Goal: Transaction & Acquisition: Obtain resource

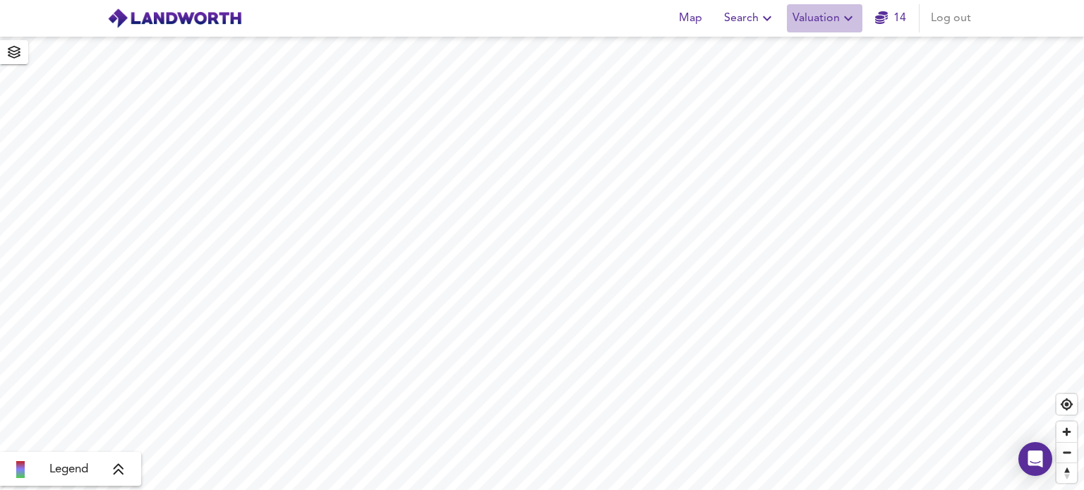
click at [844, 14] on icon "button" at bounding box center [847, 18] width 17 height 17
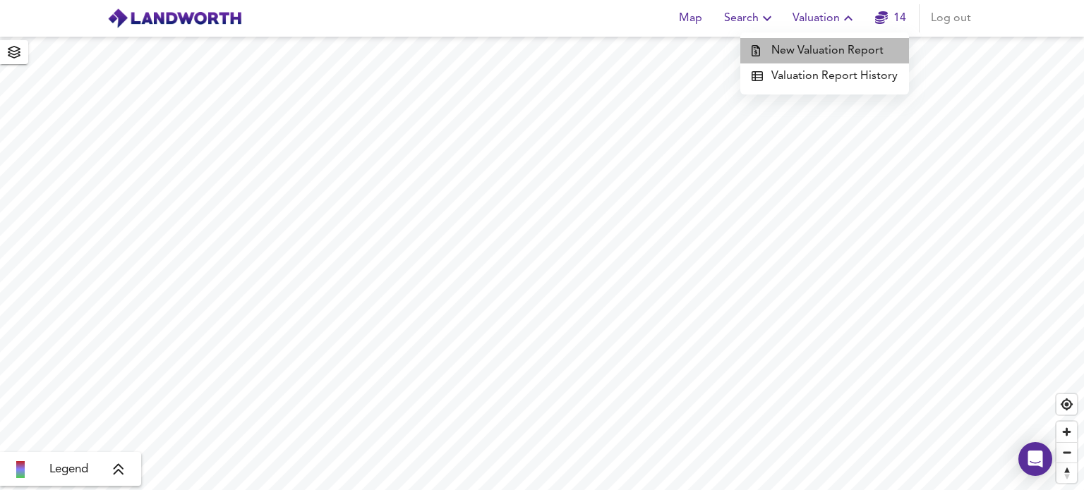
click at [830, 47] on li "New Valuation Report" at bounding box center [824, 50] width 169 height 25
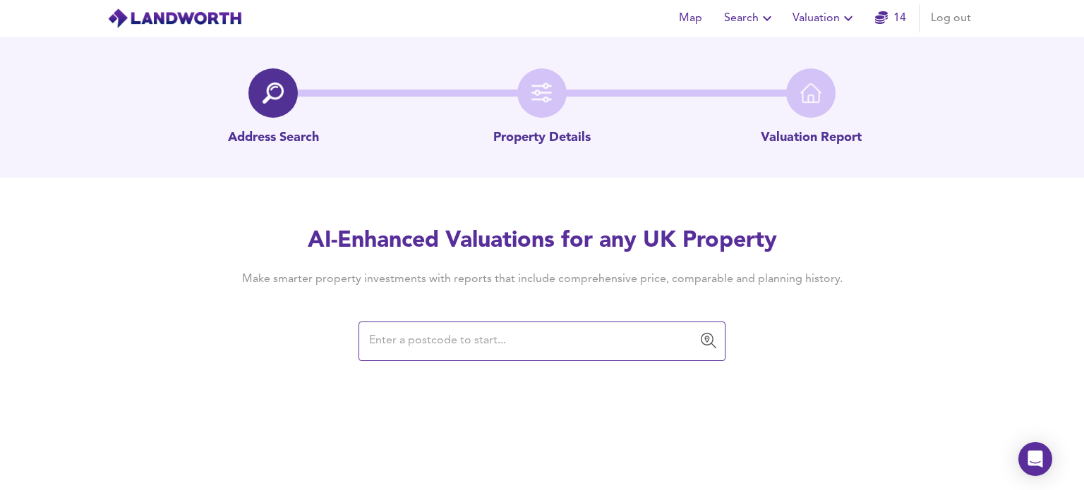
click at [433, 338] on input "text" at bounding box center [531, 341] width 333 height 27
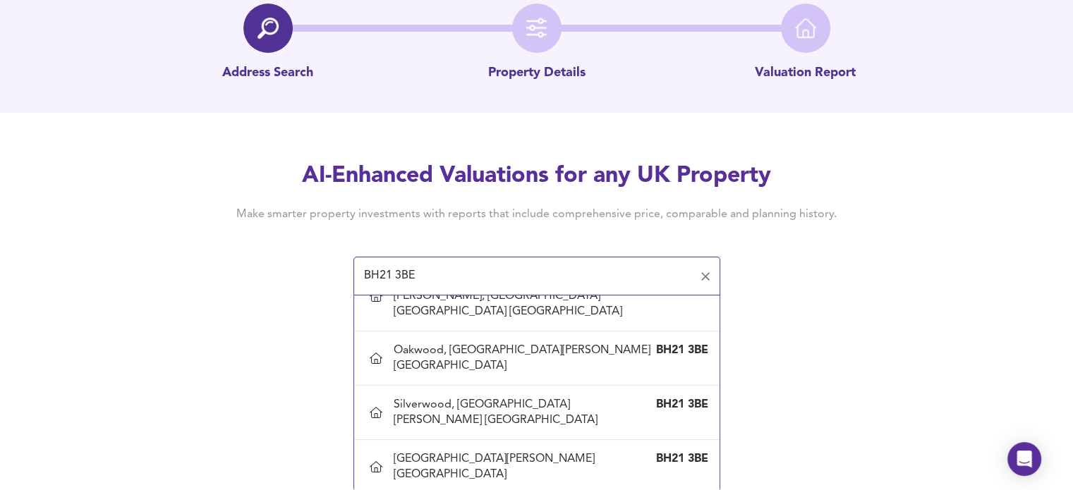
scroll to position [806, 0]
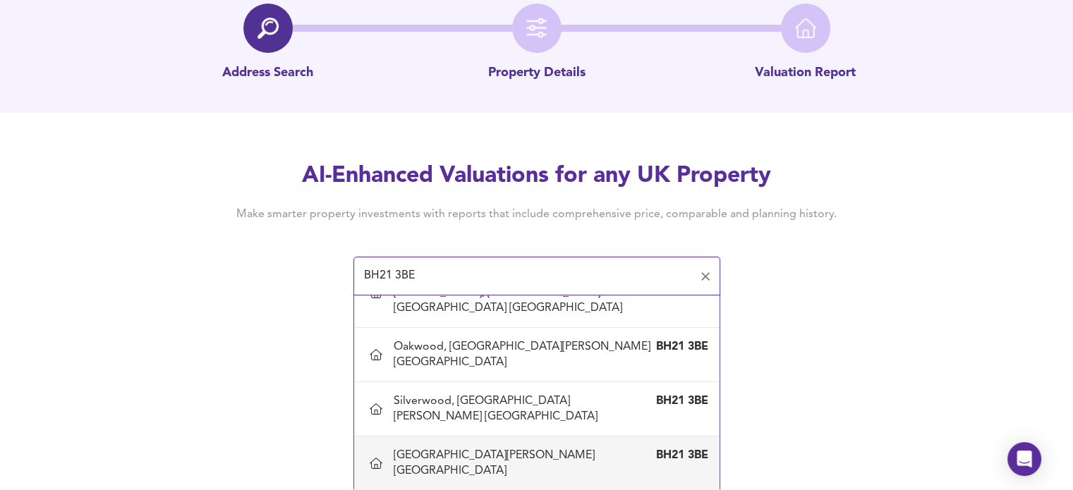
click at [483, 448] on div "[GEOGRAPHIC_DATA][PERSON_NAME] [GEOGRAPHIC_DATA]" at bounding box center [523, 463] width 258 height 31
type input "[GEOGRAPHIC_DATA][PERSON_NAME] [GEOGRAPHIC_DATA]"
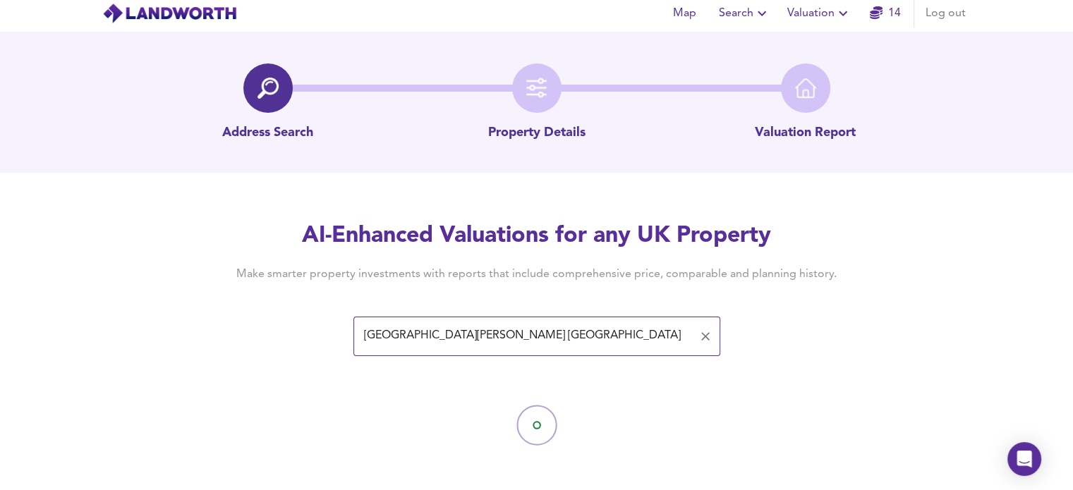
scroll to position [11, 0]
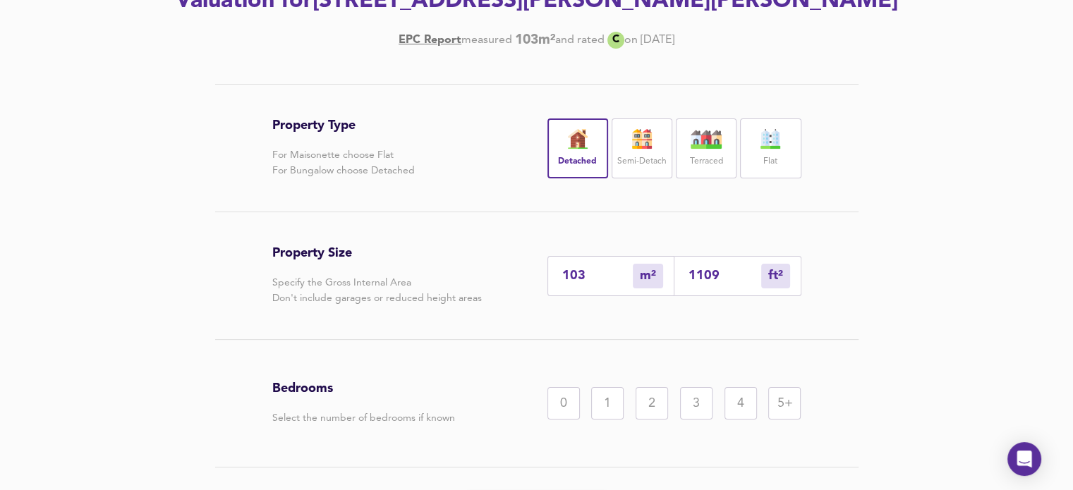
scroll to position [236, 0]
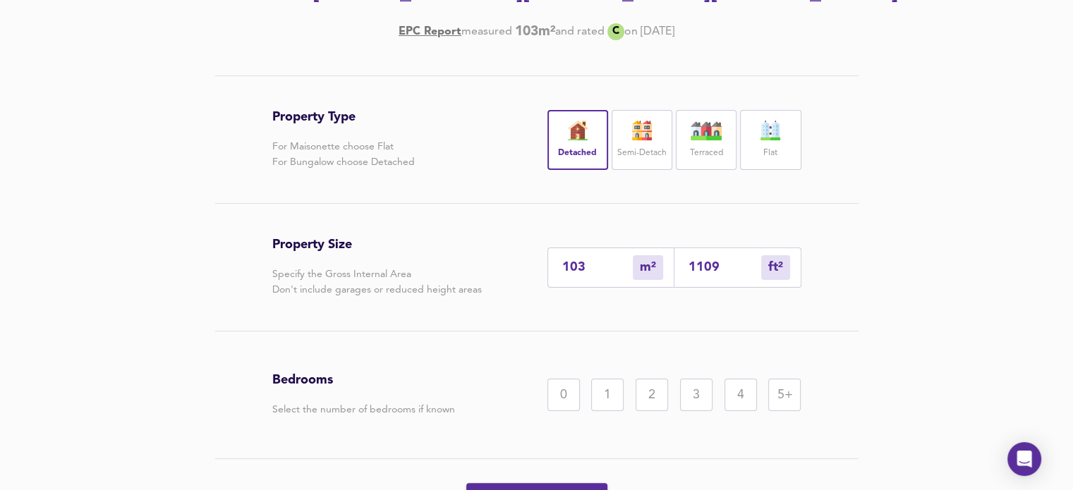
click at [787, 411] on div "5+" at bounding box center [784, 395] width 32 height 32
click at [720, 275] on input "1109" at bounding box center [725, 267] width 73 height 15
drag, startPoint x: 720, startPoint y: 292, endPoint x: 689, endPoint y: 293, distance: 31.1
click at [689, 275] on input "1109" at bounding box center [725, 267] width 73 height 15
type input "0"
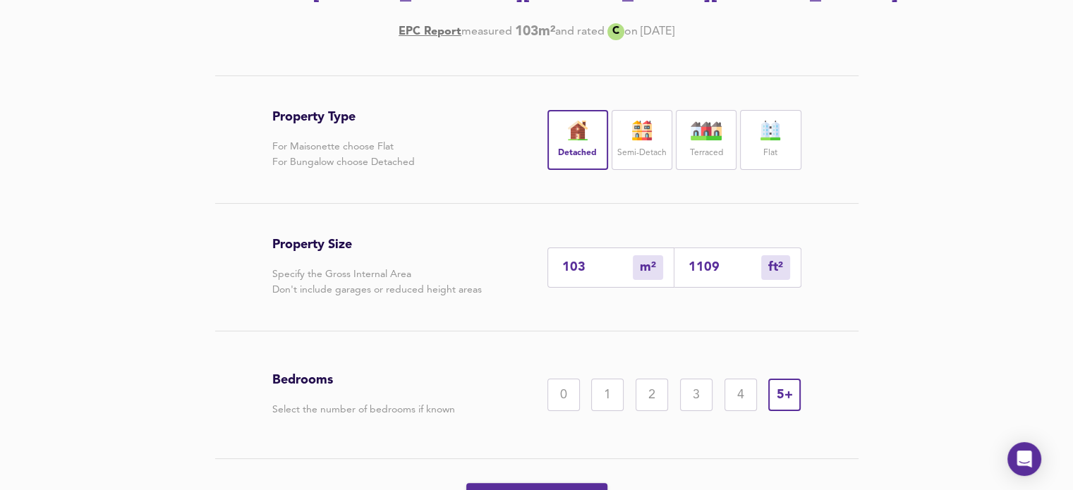
type input "4"
type input "40"
type input "37"
type input "400"
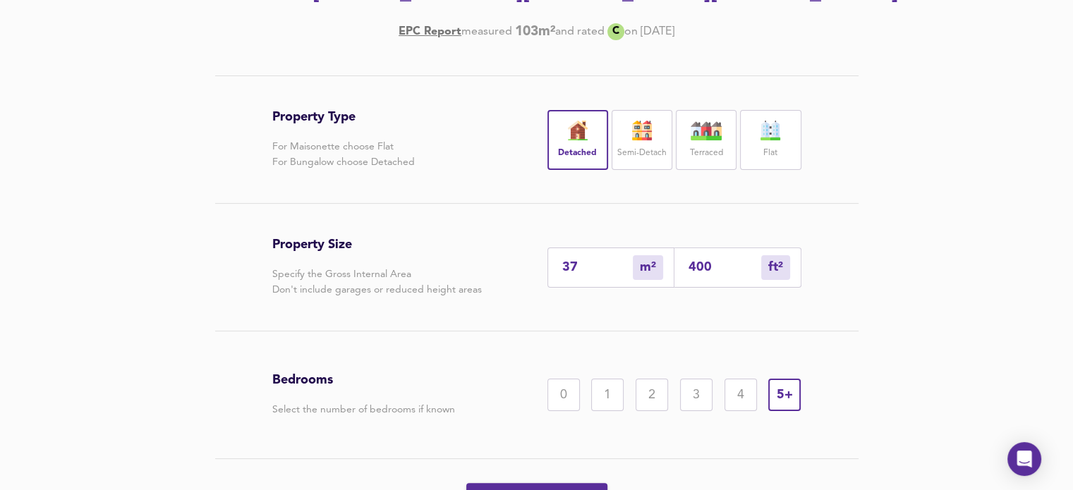
type input "372"
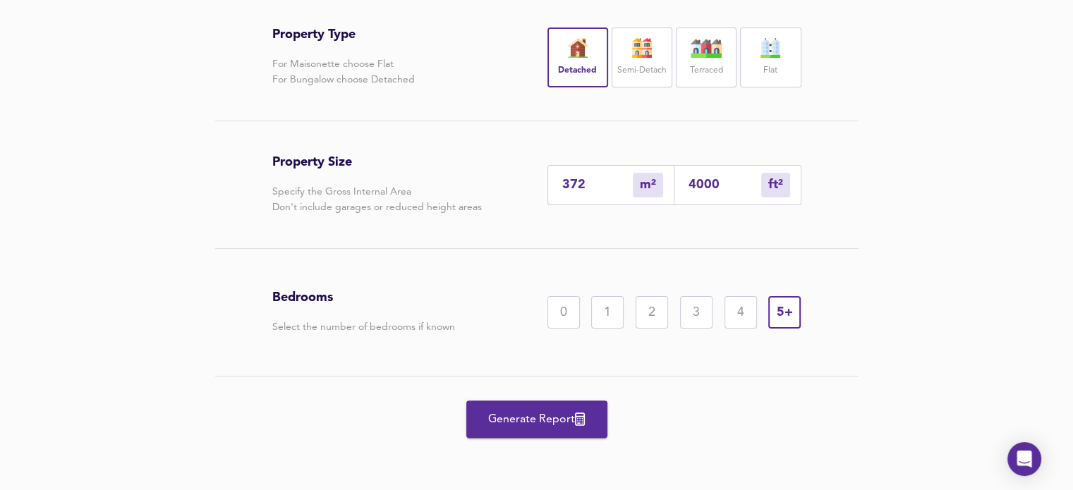
scroll to position [346, 0]
type input "4000"
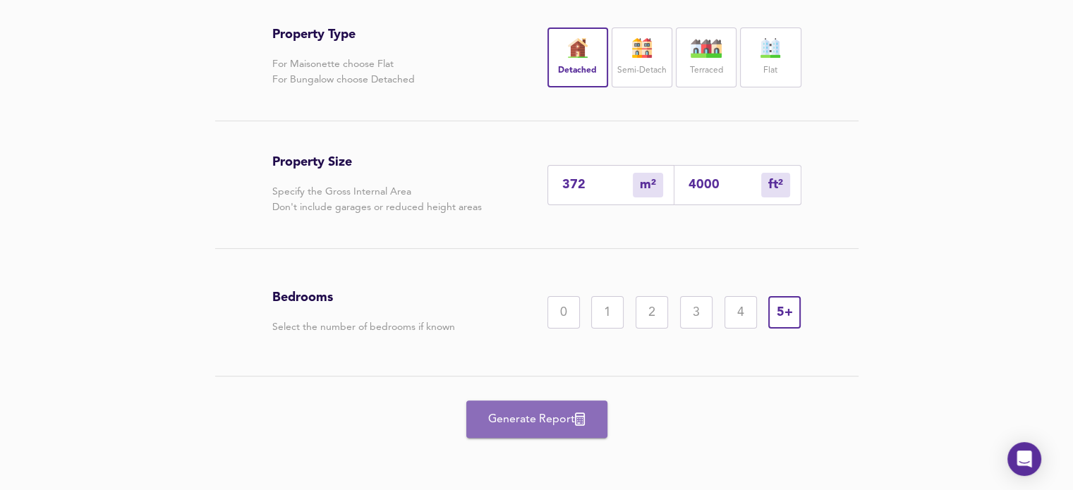
click at [546, 417] on span "Generate Report" at bounding box center [536, 420] width 113 height 20
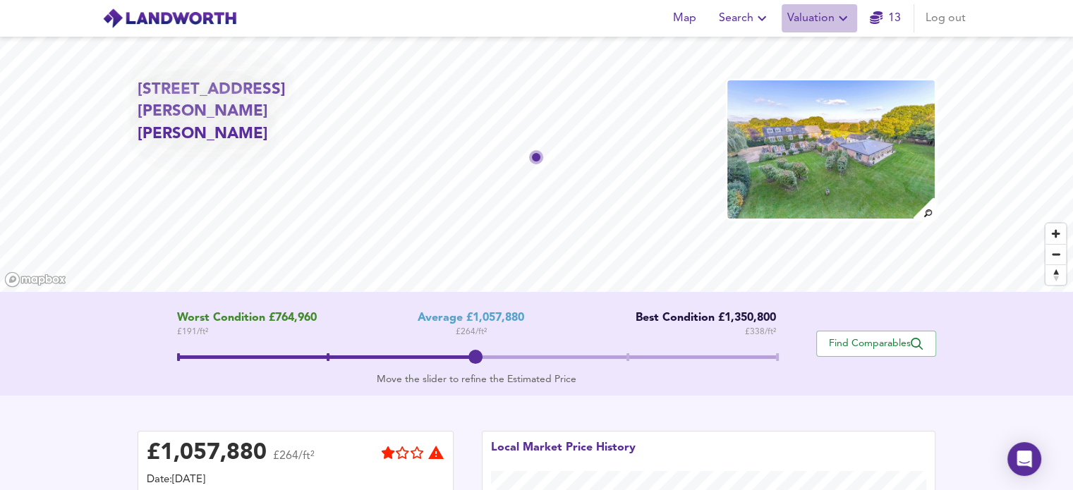
click at [844, 19] on icon "button" at bounding box center [843, 18] width 8 height 5
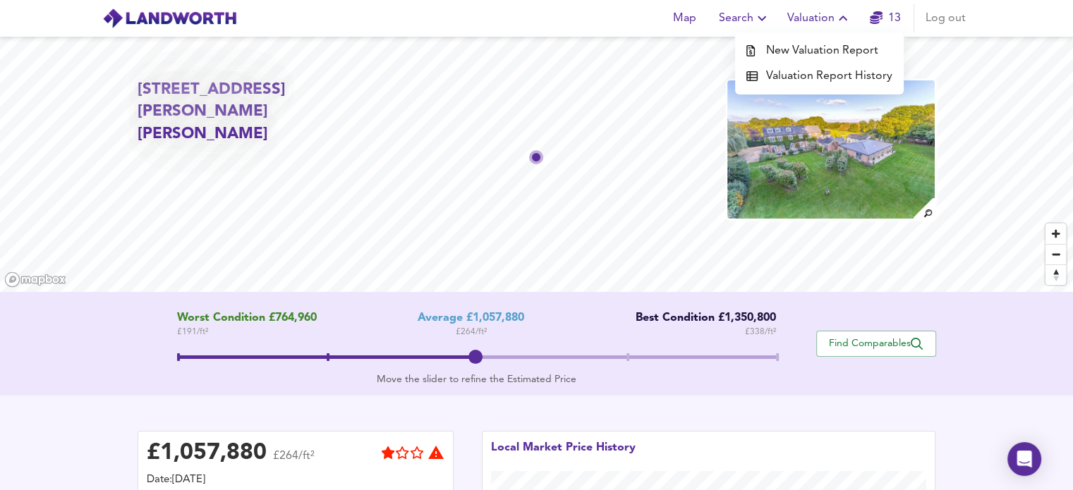
click at [830, 52] on li "New Valuation Report" at bounding box center [819, 50] width 169 height 25
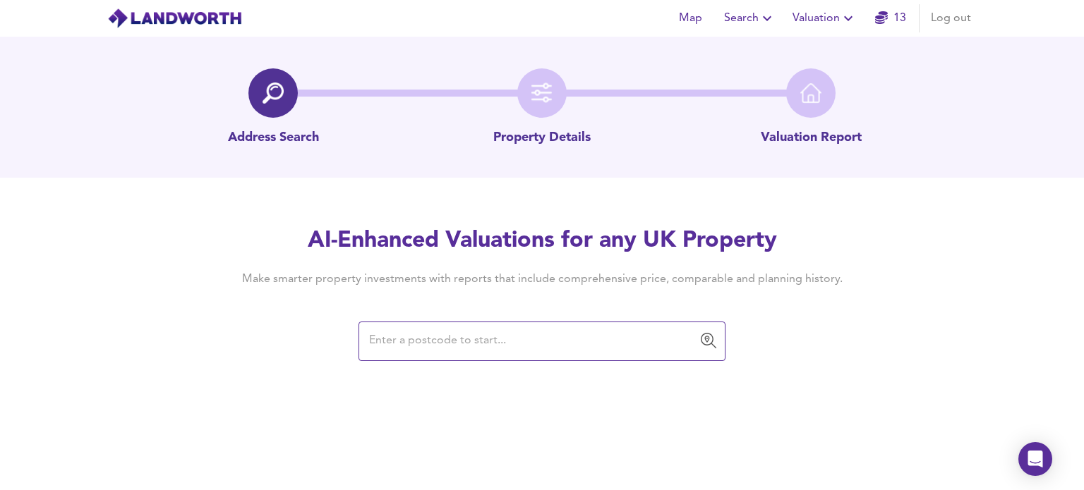
click at [418, 341] on input "text" at bounding box center [531, 341] width 333 height 27
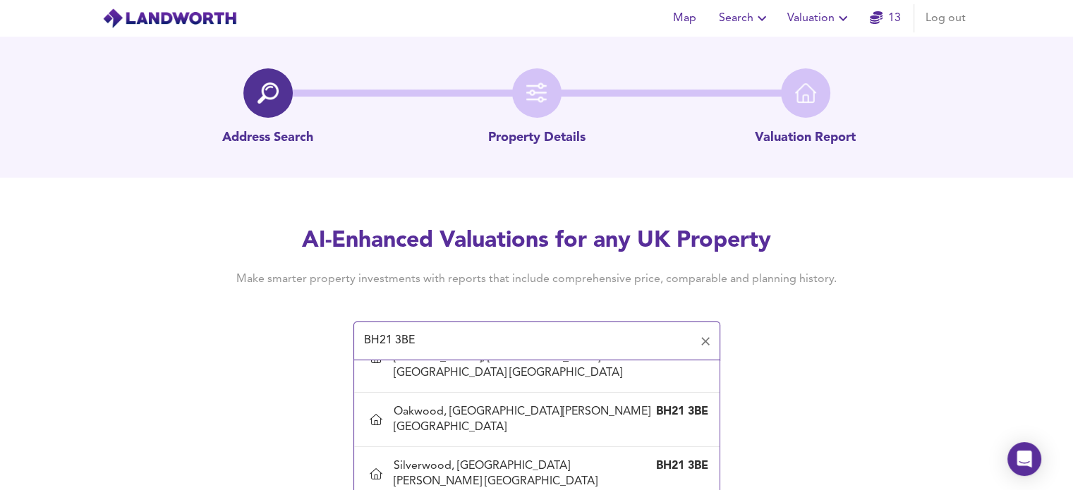
scroll to position [809, 0]
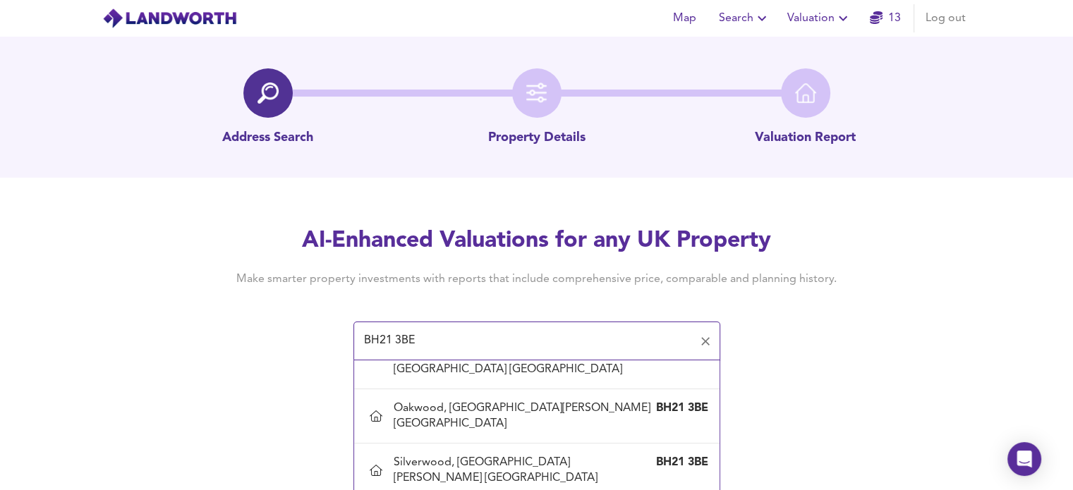
type input "[GEOGRAPHIC_DATA][PERSON_NAME] [GEOGRAPHIC_DATA]"
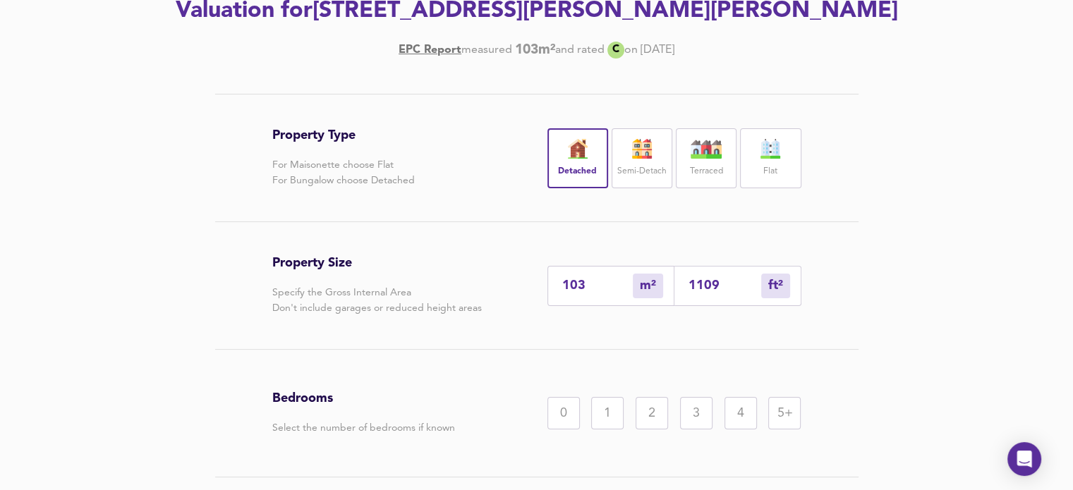
scroll to position [249, 0]
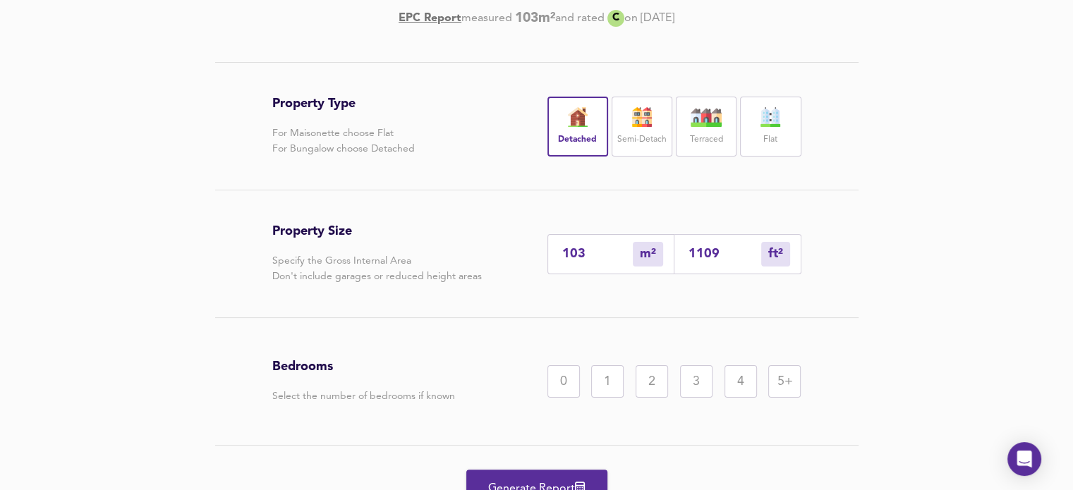
click at [779, 267] on div "ft²" at bounding box center [775, 254] width 29 height 25
click at [716, 262] on input "1109" at bounding box center [725, 254] width 73 height 15
click at [717, 262] on input "1109" at bounding box center [725, 254] width 73 height 15
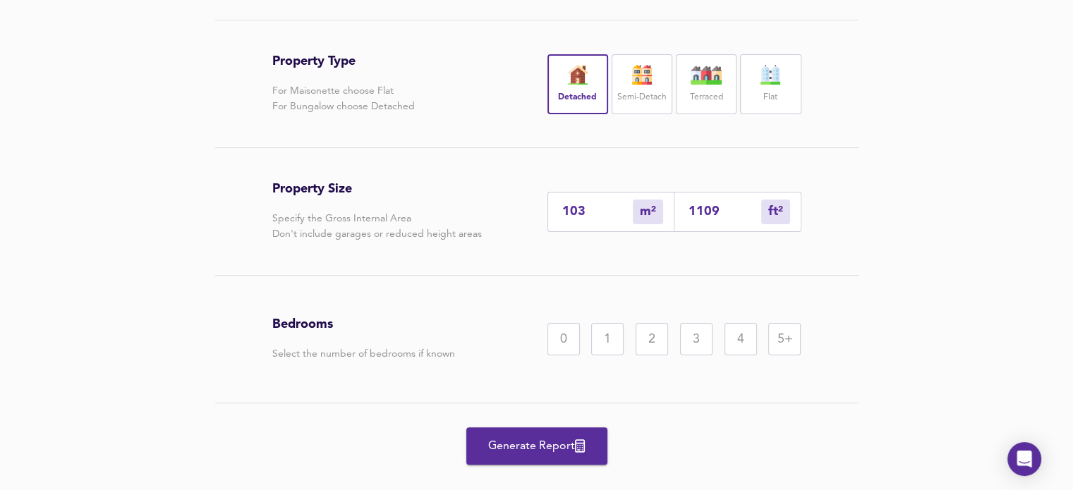
scroll to position [293, 0]
type input "10"
type input "110"
type input "1"
type input "11"
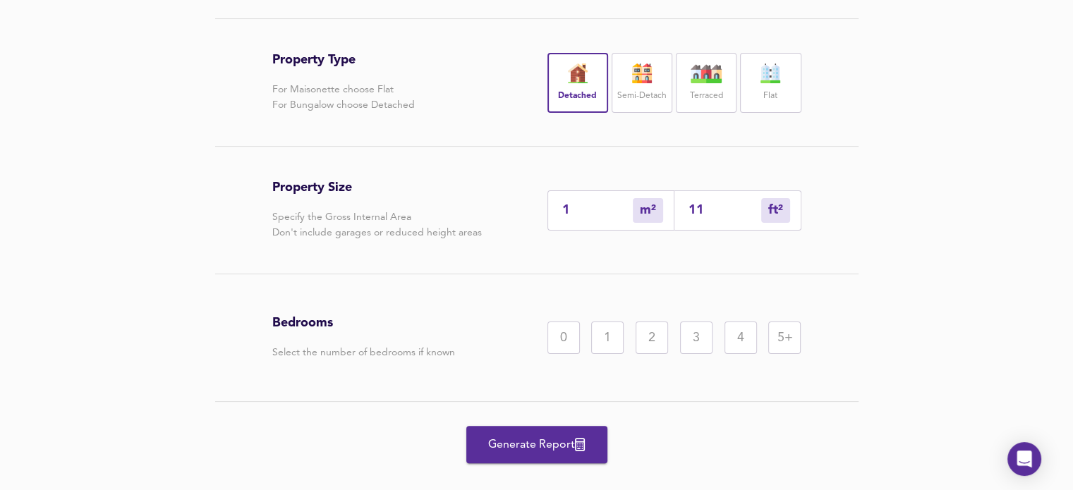
type input "0"
type input "1"
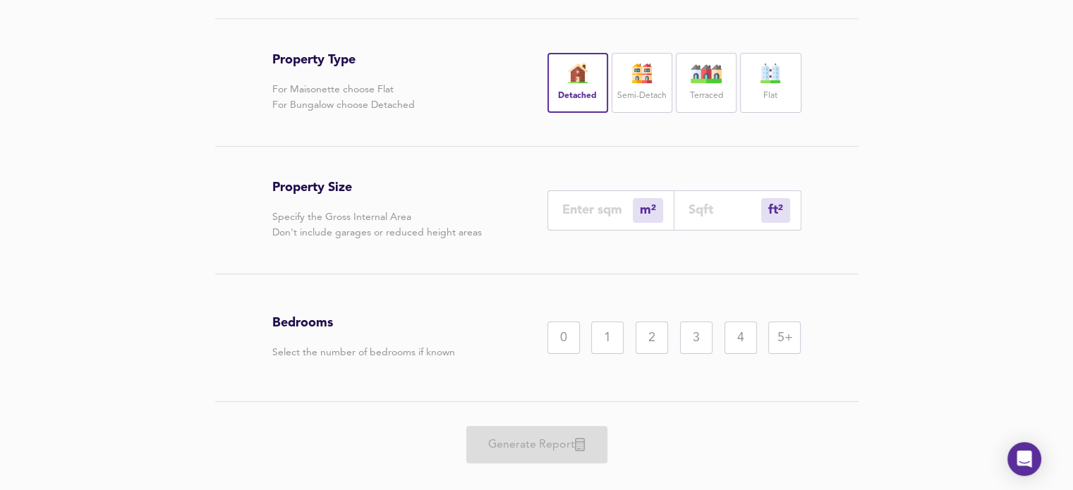
type input "1"
type input "7"
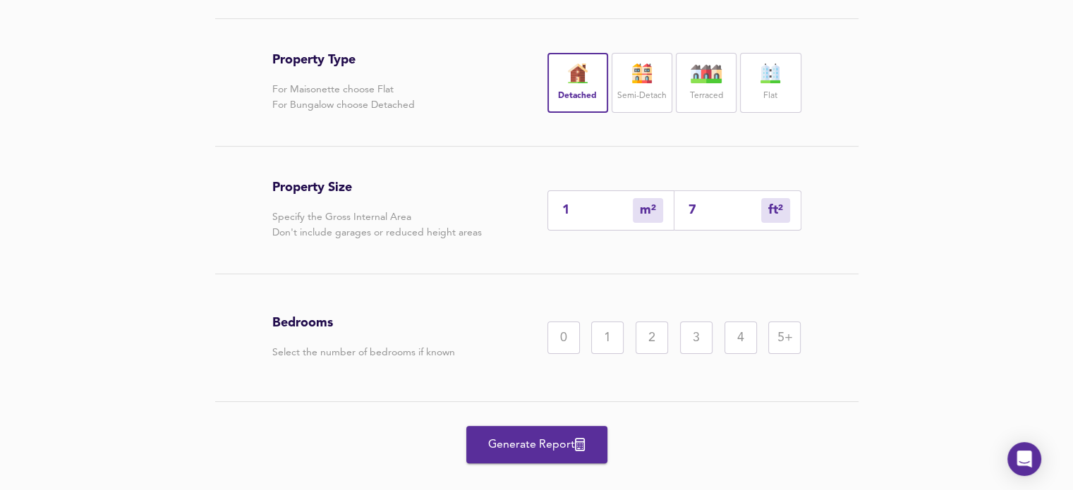
type input "7"
type input "75"
type input "70"
type input "750"
type input "697"
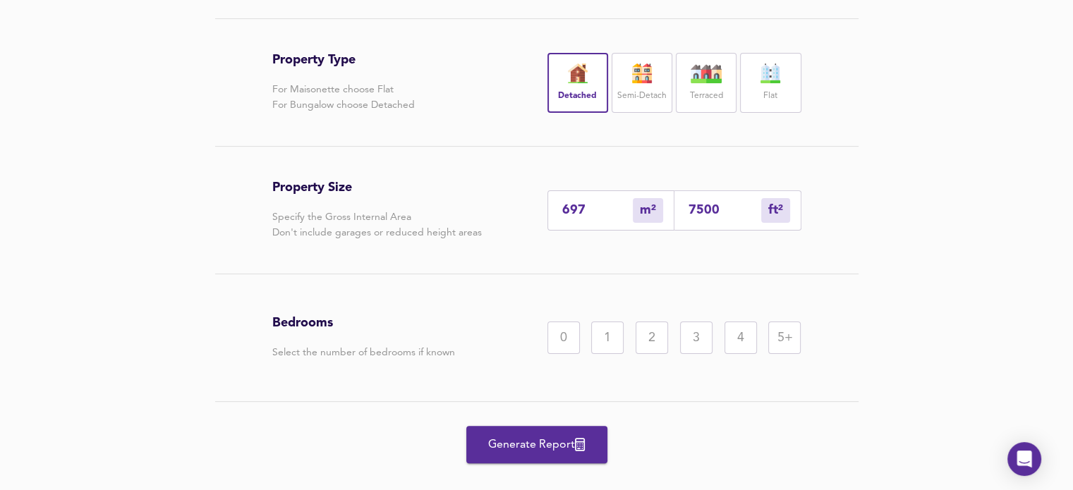
type input "7500"
click at [790, 354] on div "5+" at bounding box center [784, 338] width 32 height 32
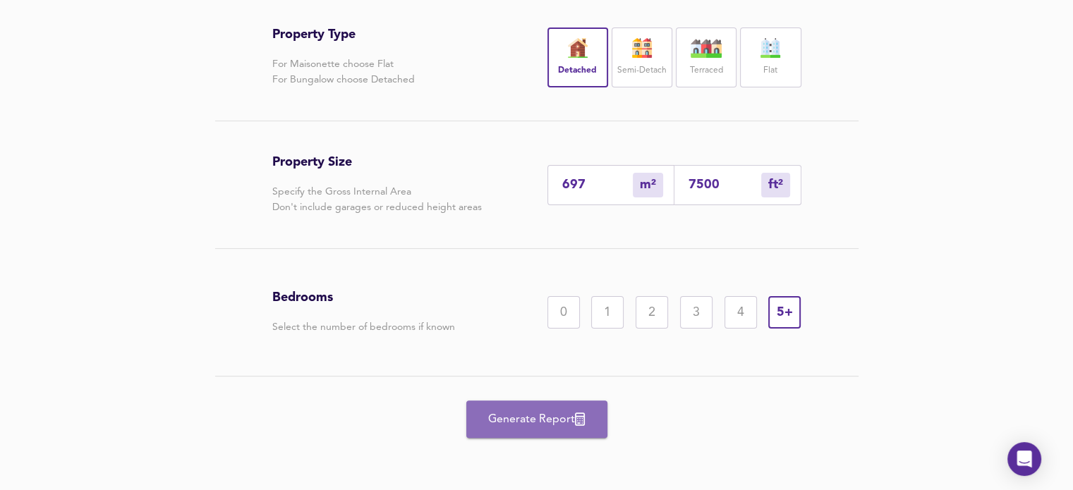
click at [538, 424] on span "Generate Report" at bounding box center [536, 420] width 113 height 20
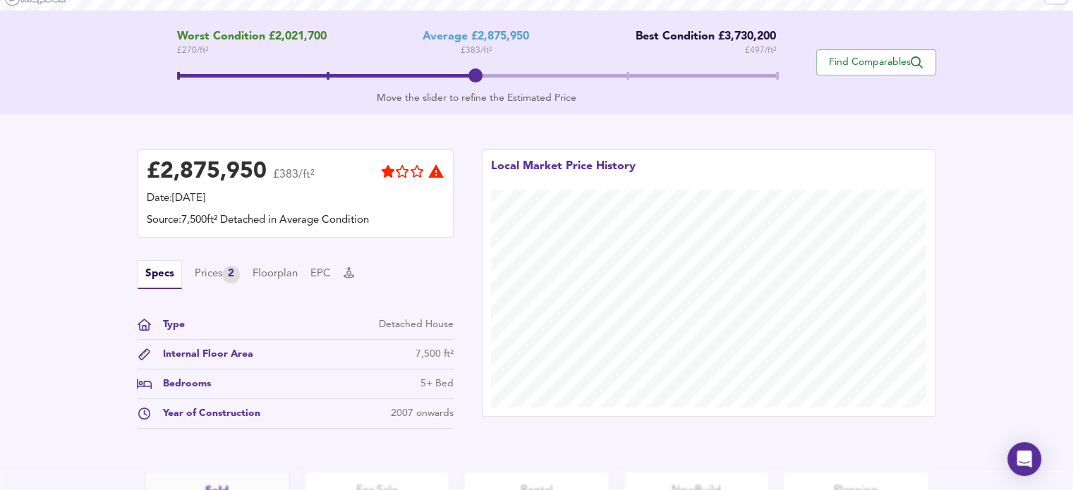
scroll to position [286, 0]
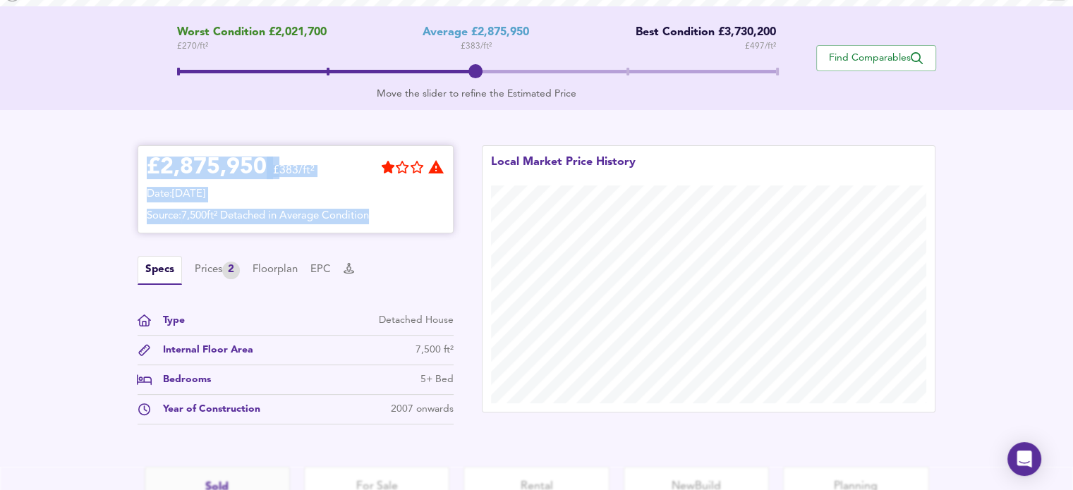
drag, startPoint x: 147, startPoint y: 166, endPoint x: 418, endPoint y: 206, distance: 273.8
click at [418, 206] on div "£ 2,875,950 £383/ft² Date: [DATE] Source: 7,500ft² Detached in Average Condition" at bounding box center [296, 189] width 298 height 70
copy div "£ 2,875,950 £383/ft² Date: [DATE] Source: 7,500ft² Detached in Average Condition"
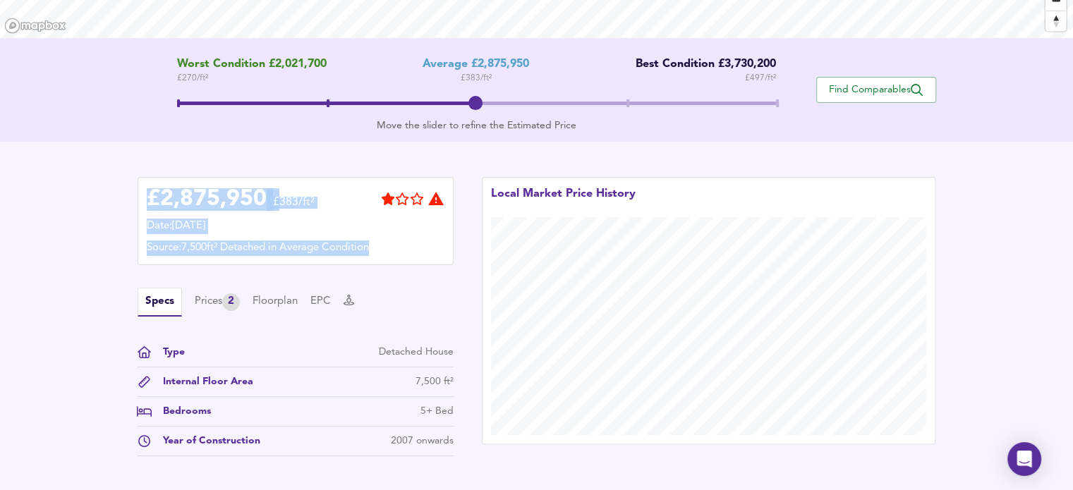
scroll to position [264, 0]
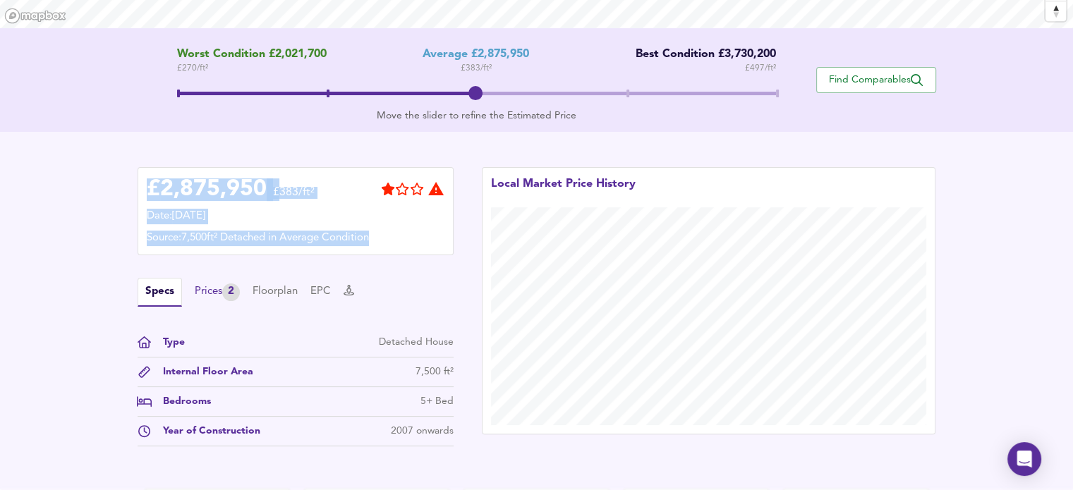
click at [197, 289] on div "Prices 2" at bounding box center [217, 293] width 45 height 18
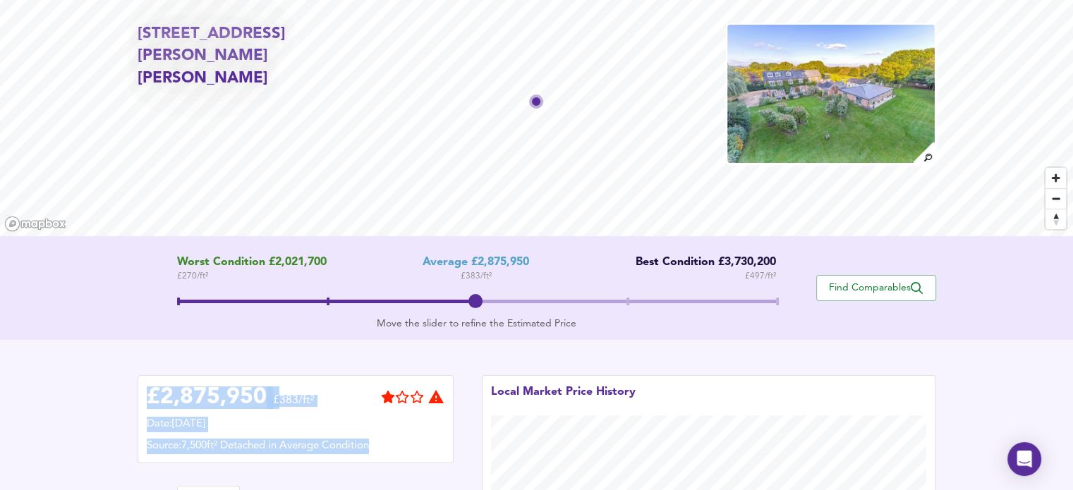
scroll to position [0, 0]
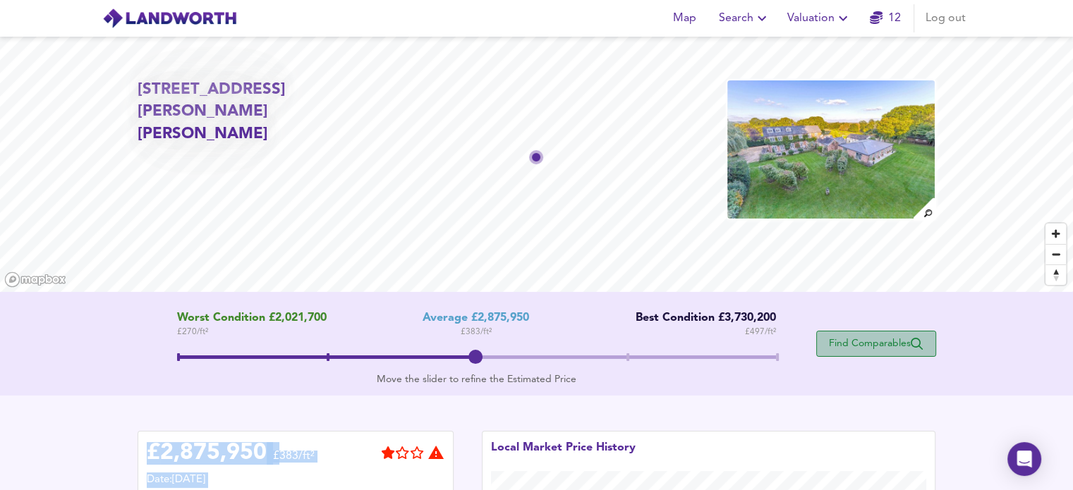
click at [875, 344] on span "Find Comparables" at bounding box center [876, 343] width 104 height 13
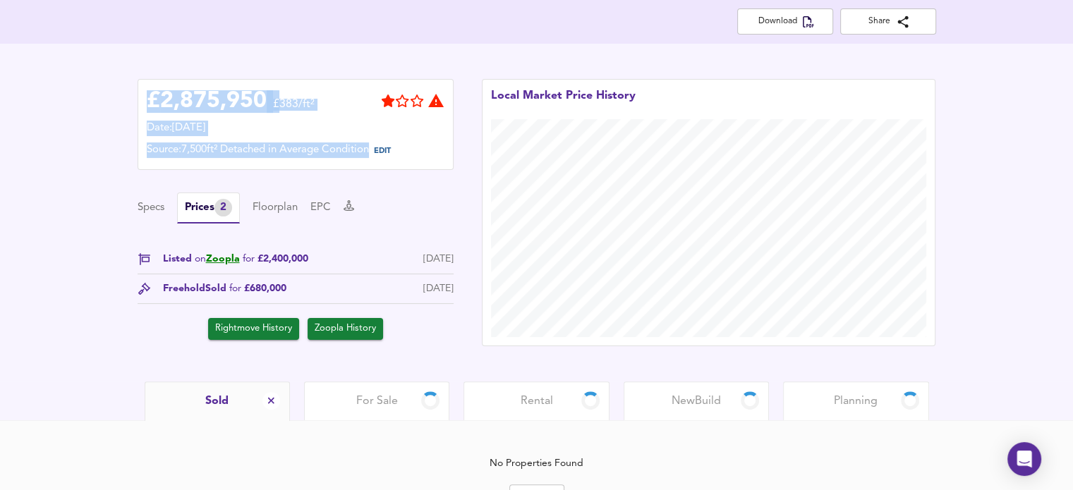
scroll to position [295, 0]
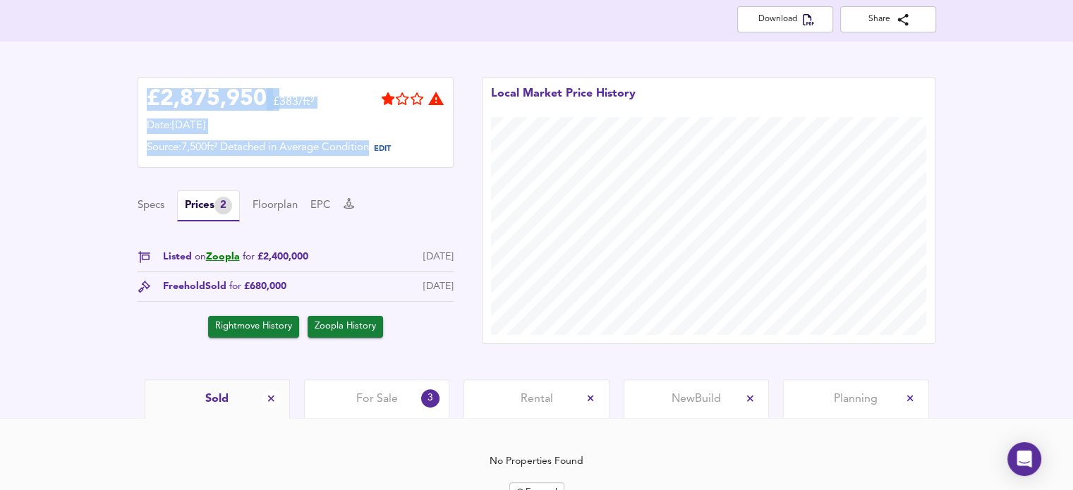
click at [370, 402] on span "For Sale" at bounding box center [377, 400] width 42 height 16
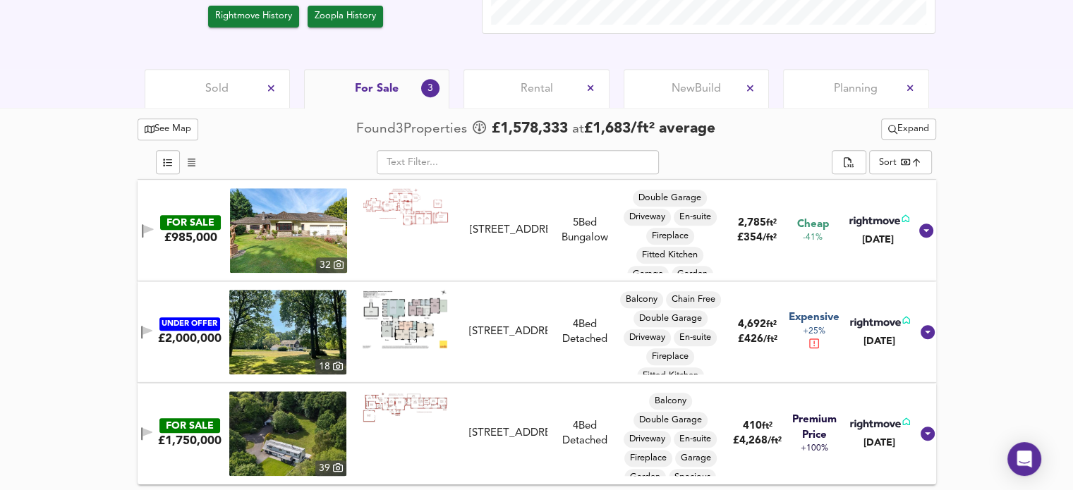
scroll to position [600, 0]
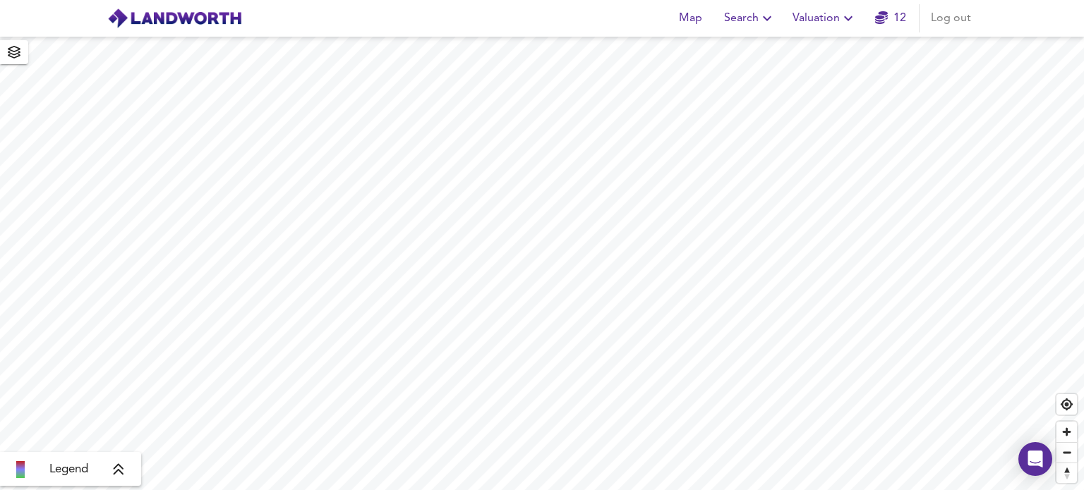
click at [846, 18] on icon "button" at bounding box center [848, 18] width 8 height 5
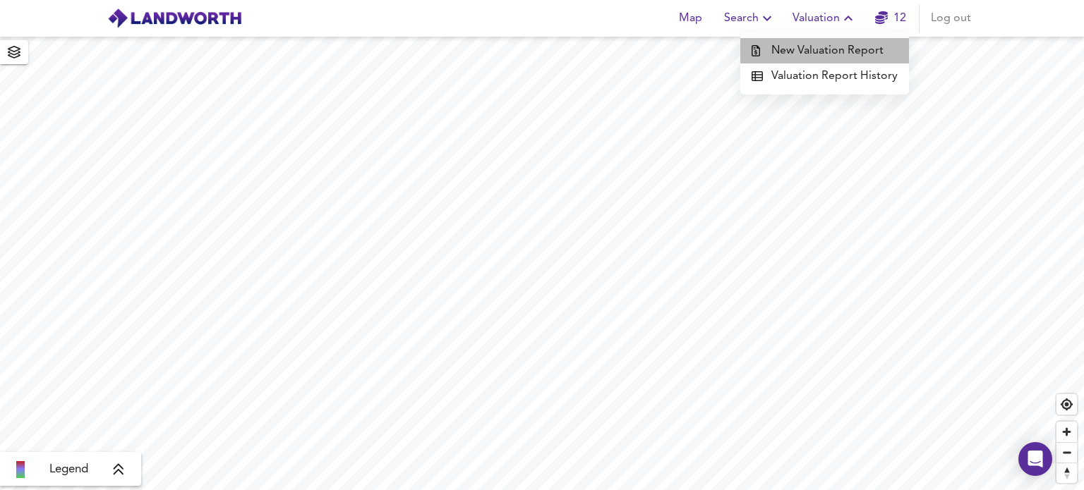
click at [832, 54] on li "New Valuation Report" at bounding box center [824, 50] width 169 height 25
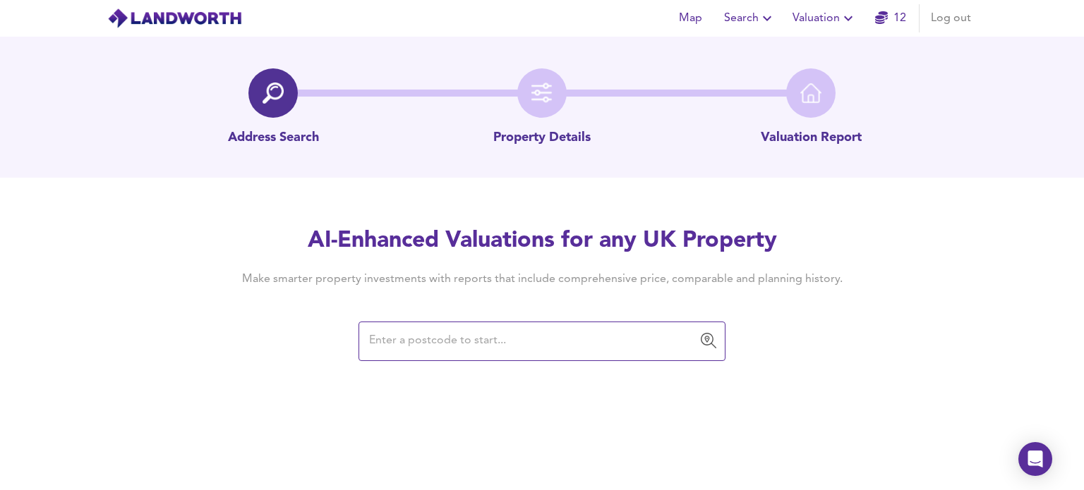
click at [413, 346] on input "text" at bounding box center [531, 341] width 333 height 27
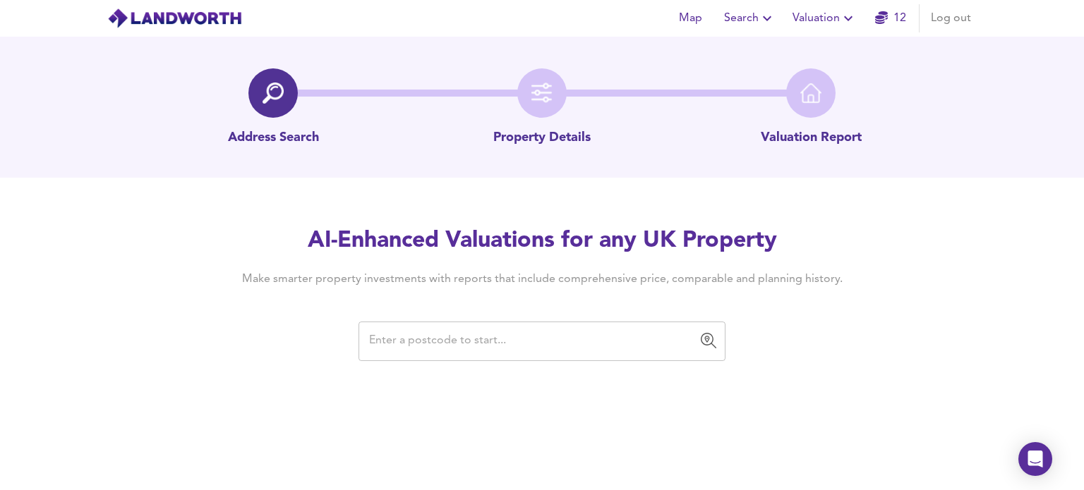
click at [395, 341] on input "text" at bounding box center [531, 341] width 333 height 27
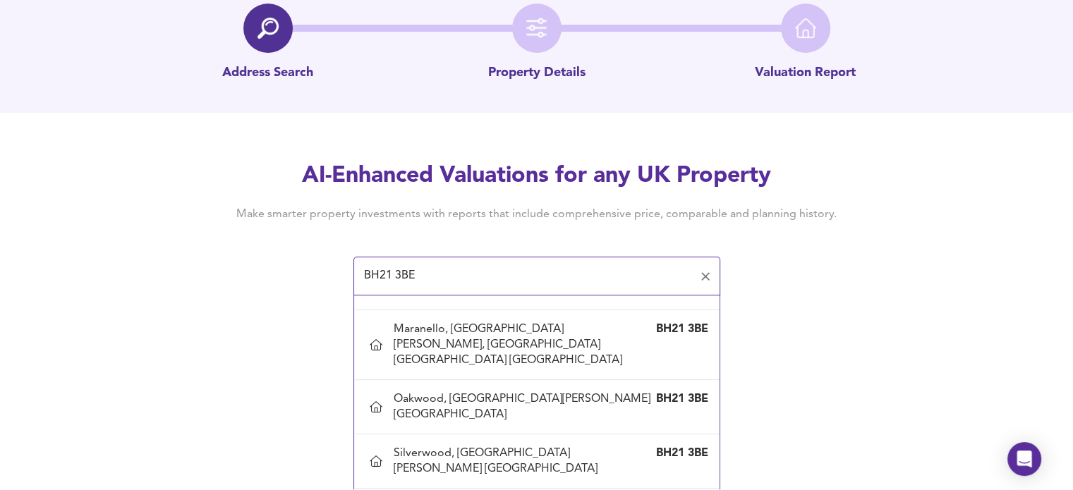
scroll to position [770, 0]
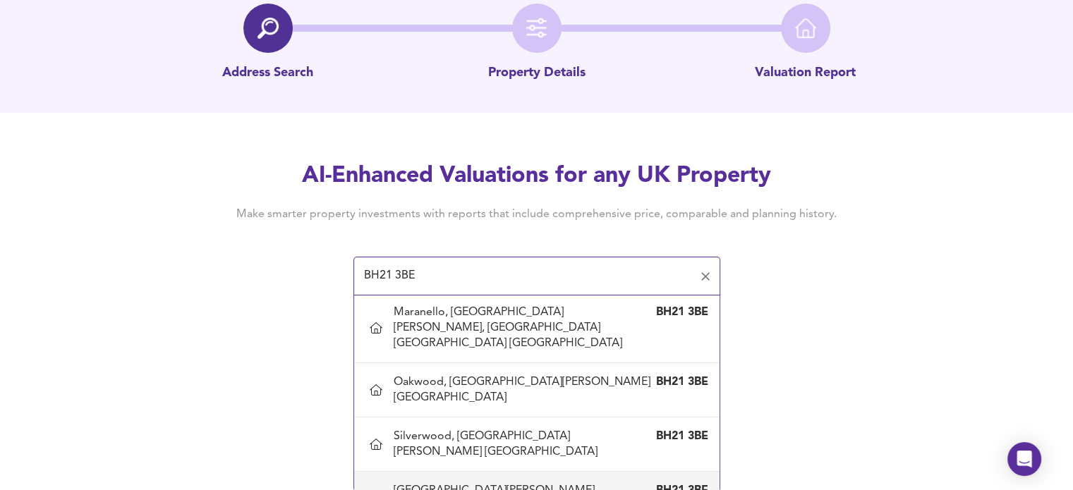
click at [514, 483] on div "[GEOGRAPHIC_DATA][PERSON_NAME] [GEOGRAPHIC_DATA]" at bounding box center [523, 498] width 258 height 31
type input "[GEOGRAPHIC_DATA][PERSON_NAME] [GEOGRAPHIC_DATA]"
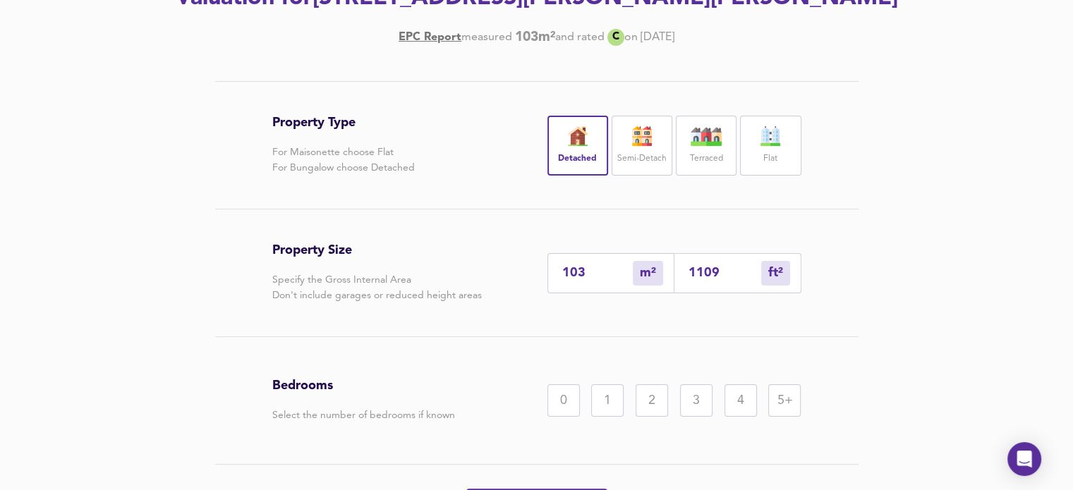
scroll to position [236, 0]
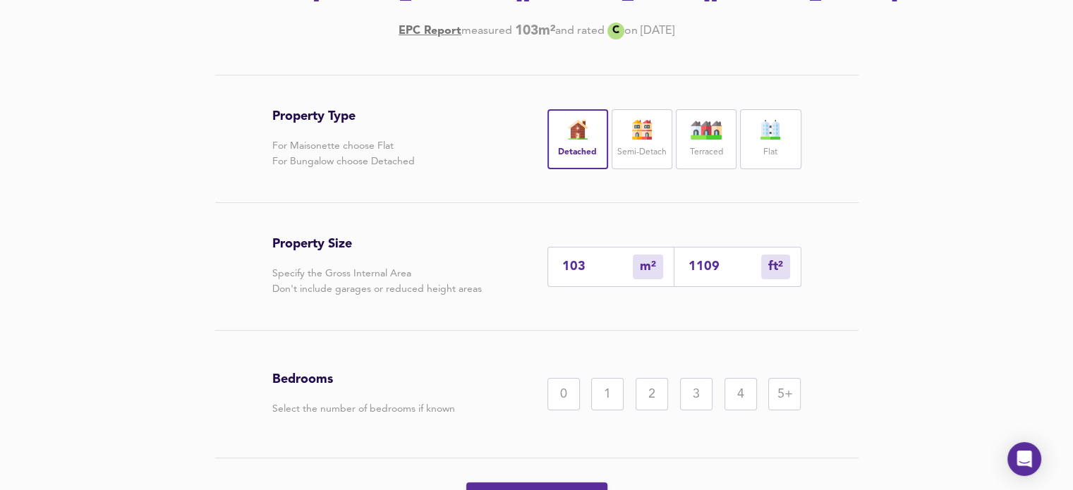
click at [703, 274] on input "1109" at bounding box center [725, 267] width 73 height 15
type input "1032"
type input "11109"
type input "10313"
type input "111009"
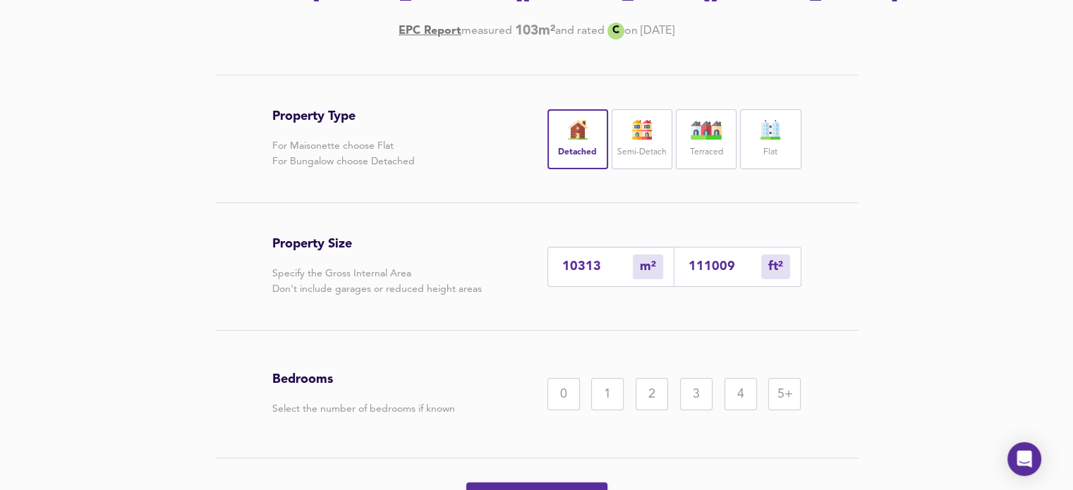
type input "1032"
type input "11109"
type input "103"
type input "1109"
type input "10"
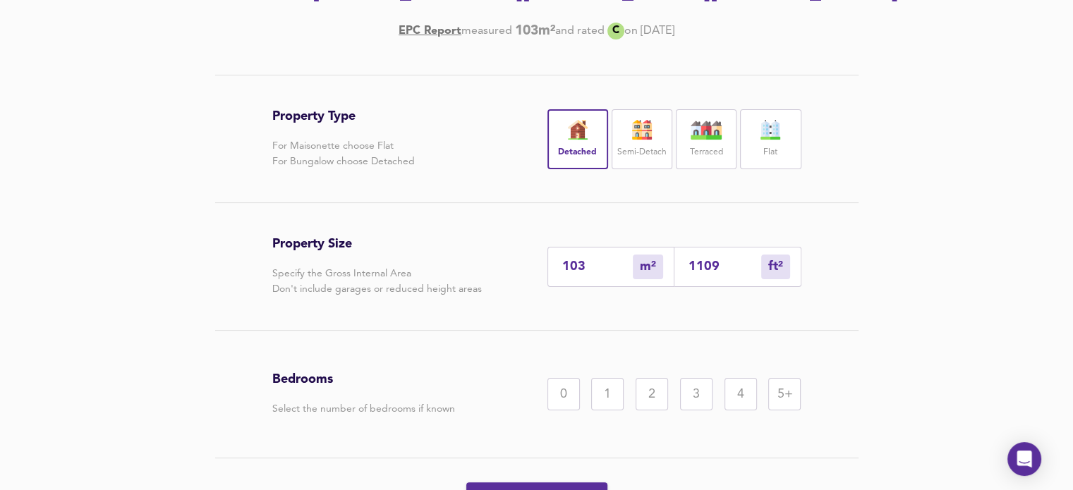
type input "109"
type input "1"
type input "09"
click at [706, 274] on input "09" at bounding box center [725, 267] width 73 height 15
type input "0"
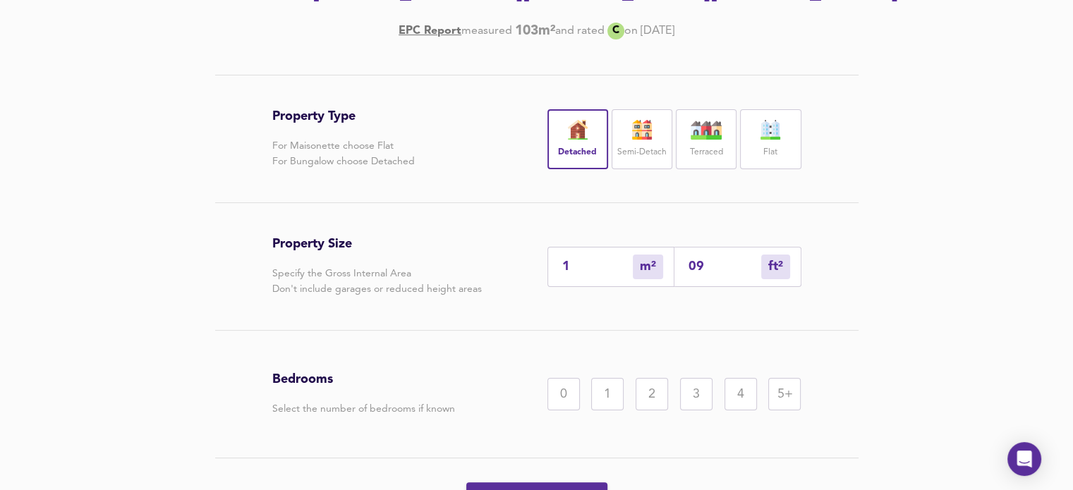
type input "0"
type input "1"
type input "10"
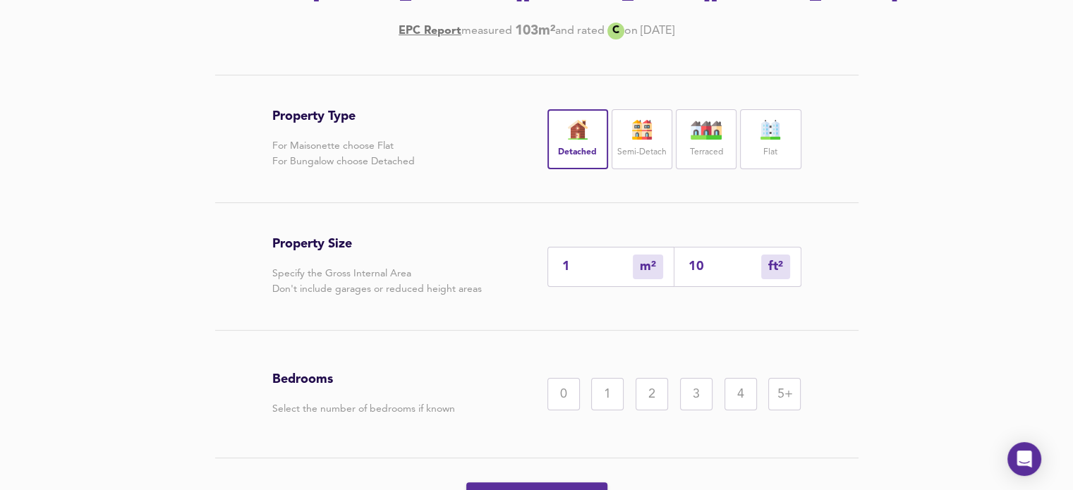
type input "10"
type input "106"
type input "99"
type input "1065"
type input "989"
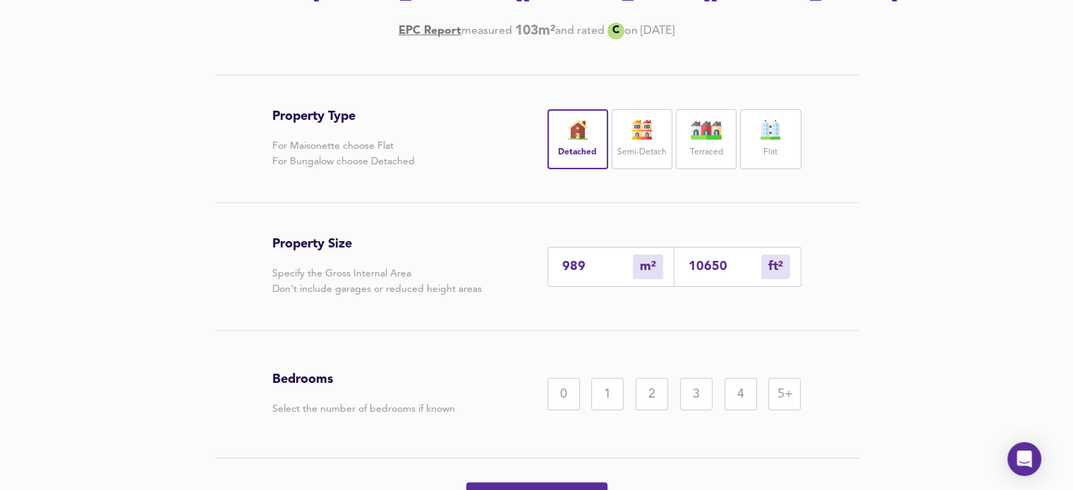
type input "10650"
click at [783, 411] on div "5+" at bounding box center [784, 394] width 32 height 32
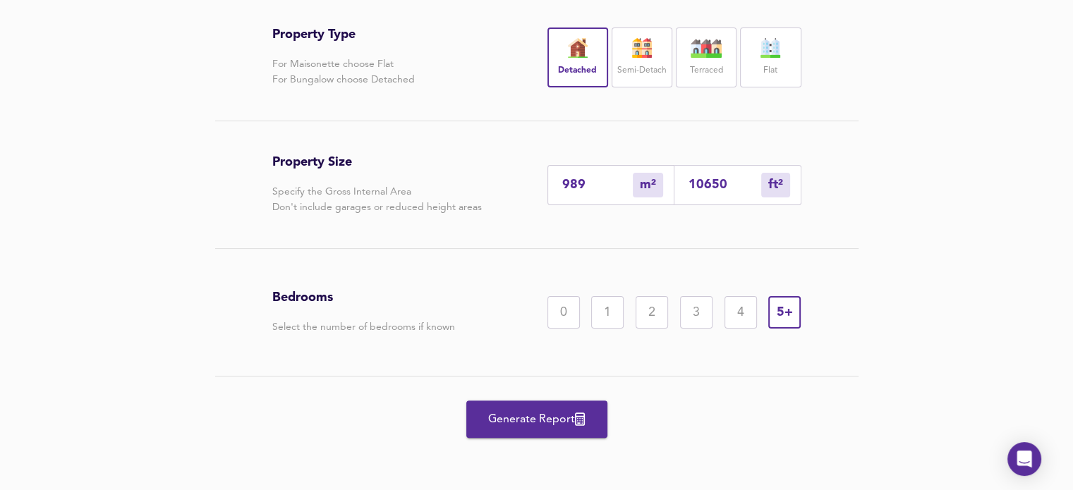
scroll to position [349, 0]
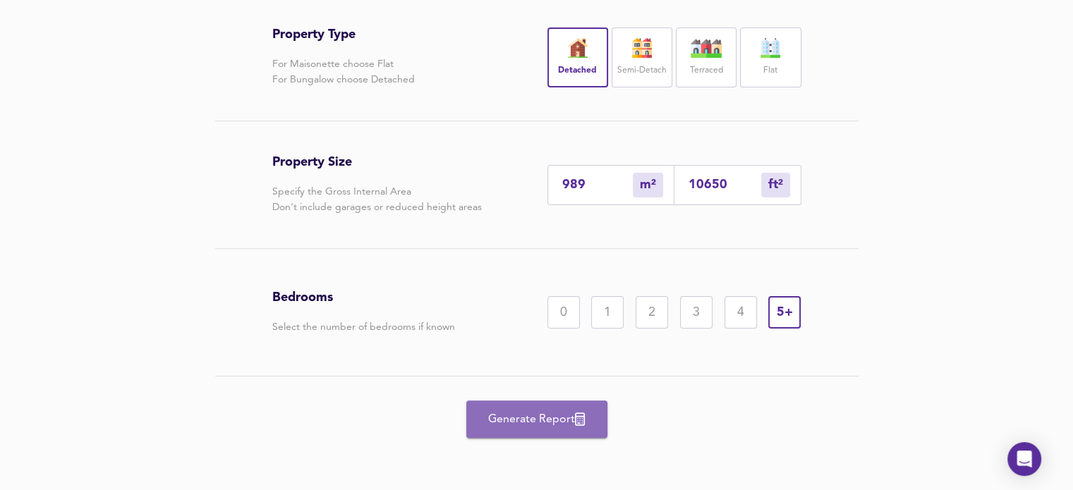
click at [509, 420] on span "Generate Report" at bounding box center [536, 420] width 113 height 20
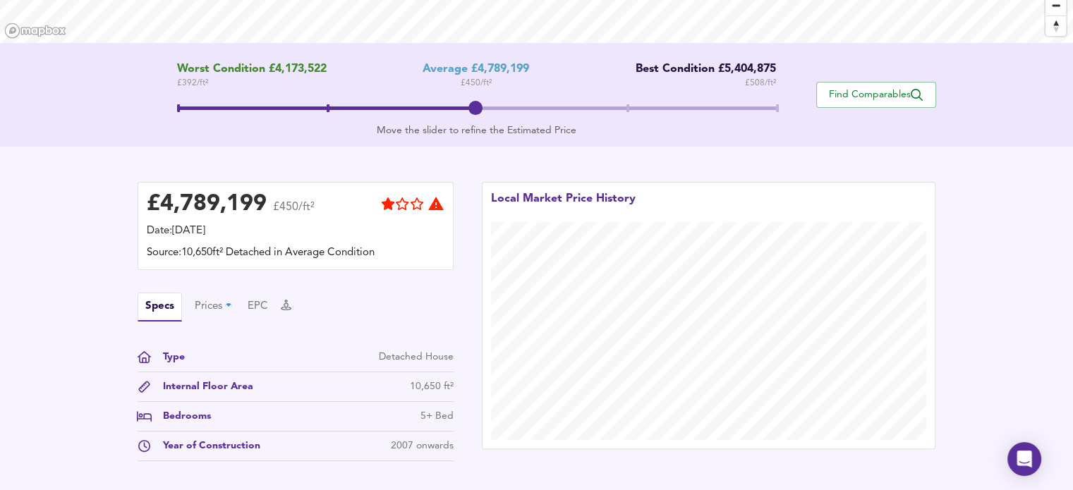
scroll to position [262, 0]
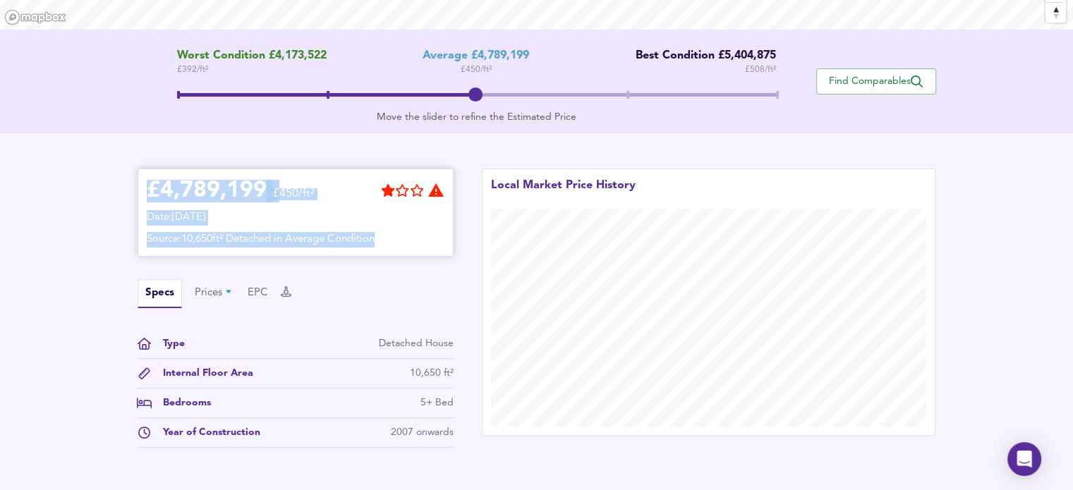
drag, startPoint x: 148, startPoint y: 188, endPoint x: 416, endPoint y: 238, distance: 272.7
click at [416, 238] on div "£ 4,789,199 £450/ft² Date: 29 August 2025 Source: 10,650ft² Detached in Average…" at bounding box center [296, 213] width 298 height 70
copy div "£ 4,789,199 £450/ft² Date: 29 August 2025 Source: 10,650ft² Detached in Average…"
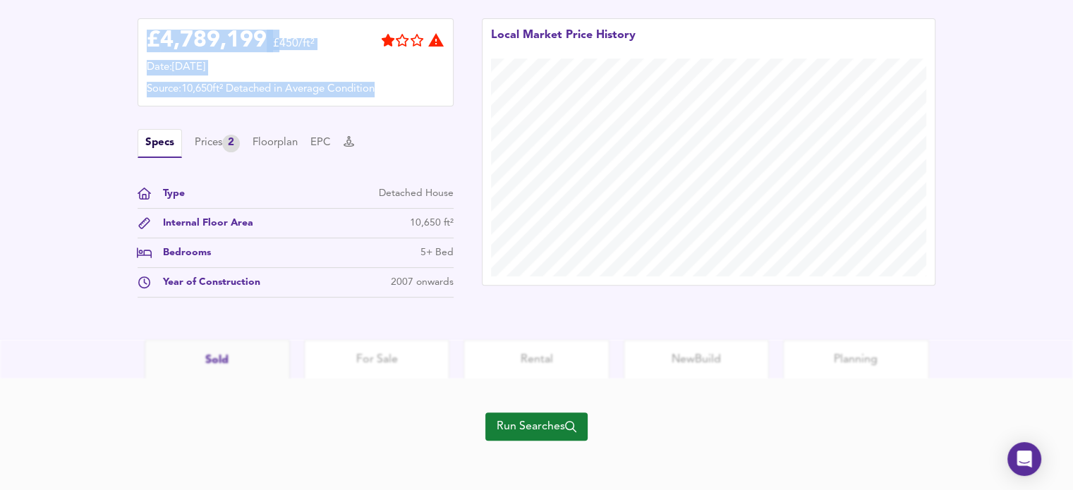
scroll to position [381, 0]
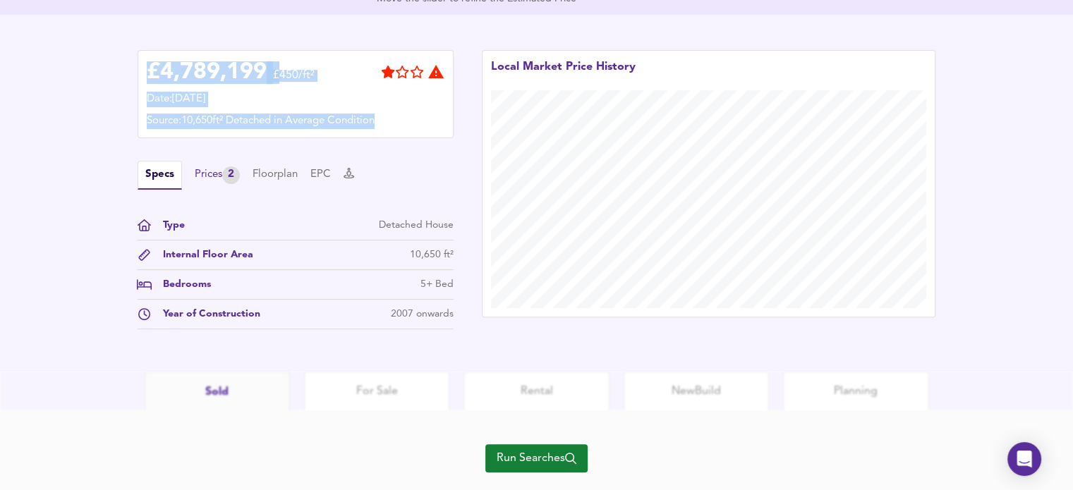
click at [210, 176] on div "Prices 2" at bounding box center [217, 175] width 45 height 18
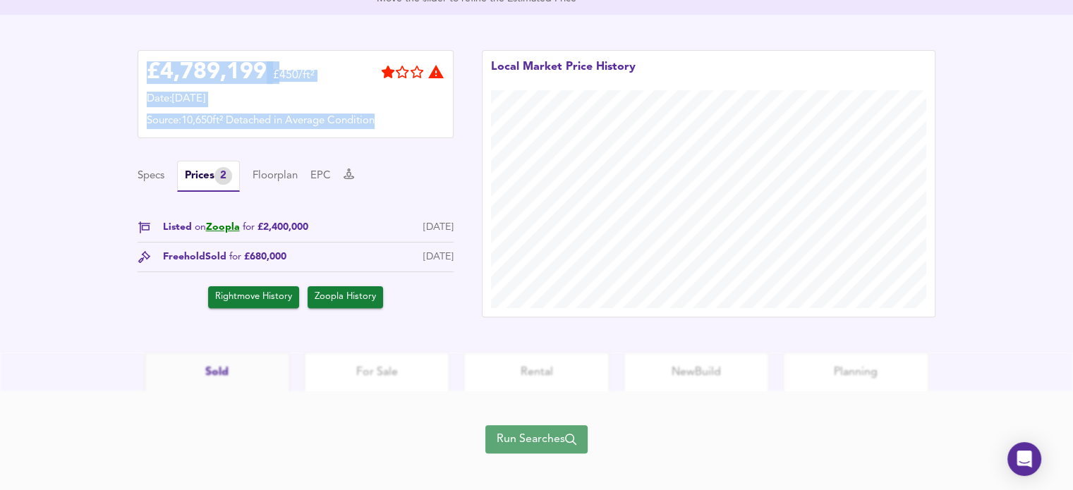
click at [516, 437] on span "Run Searches" at bounding box center [537, 440] width 80 height 20
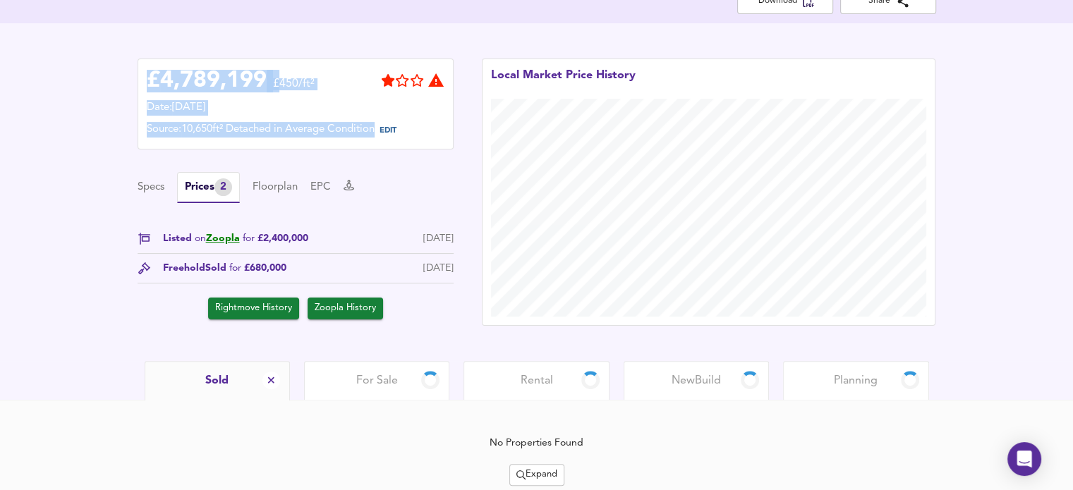
scroll to position [322, 0]
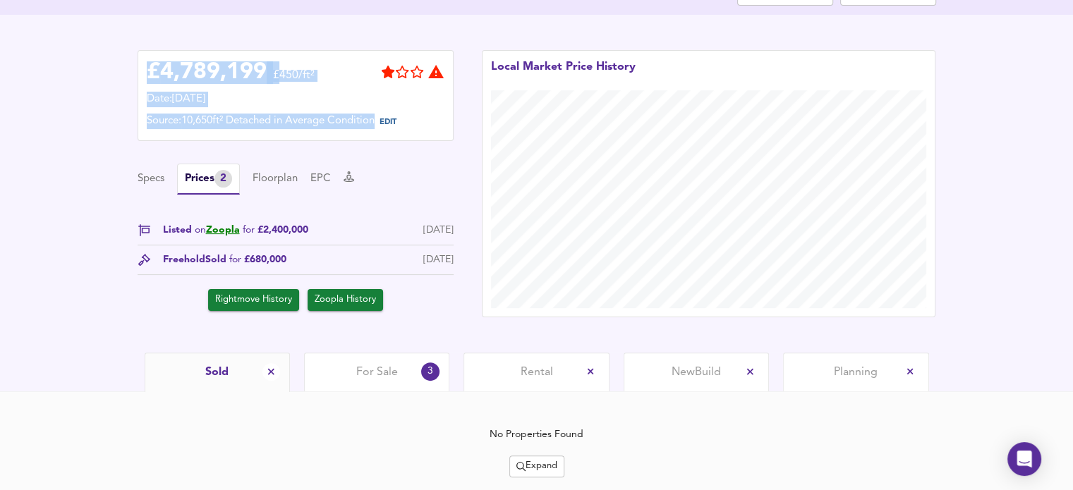
click at [385, 379] on span "For Sale" at bounding box center [377, 373] width 42 height 16
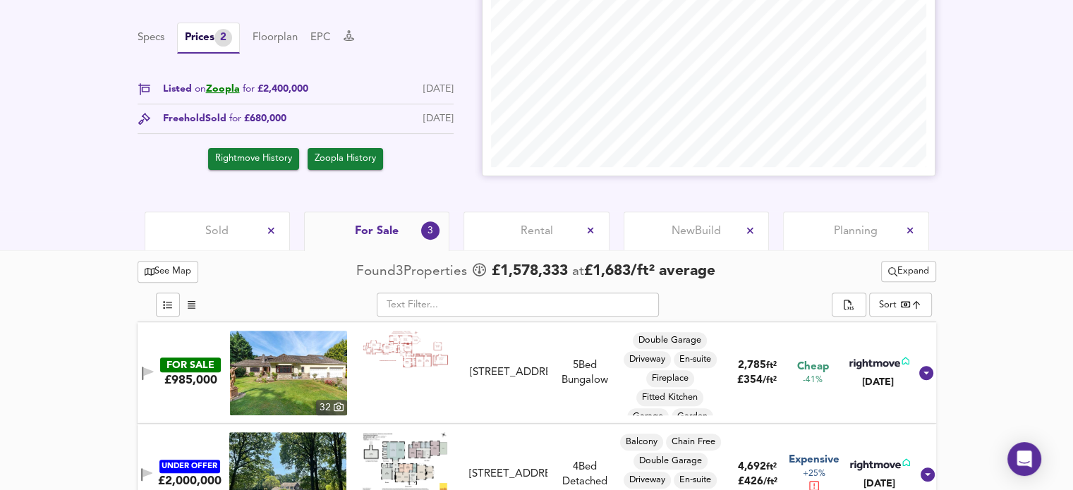
scroll to position [451, 0]
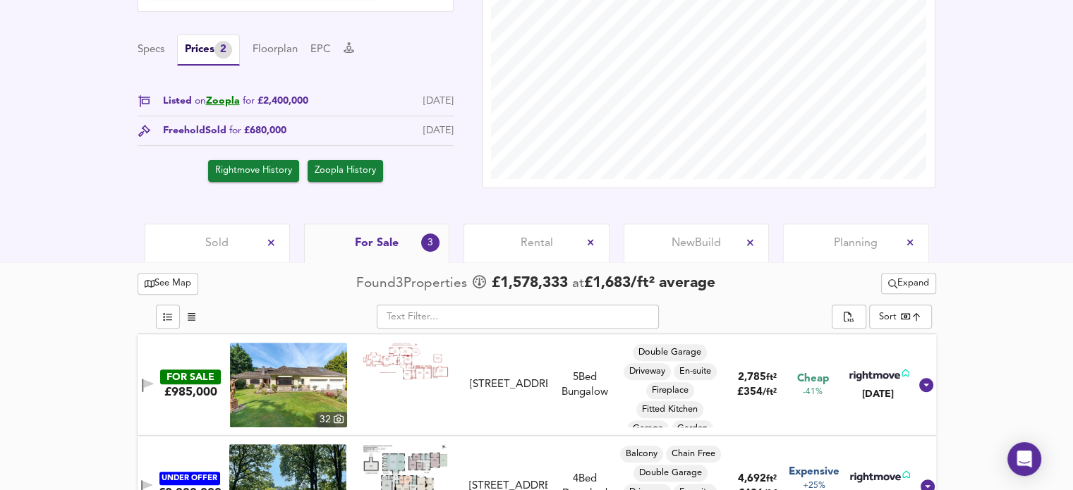
click at [862, 243] on span "Planning" at bounding box center [856, 244] width 44 height 16
